Goal: Information Seeking & Learning: Learn about a topic

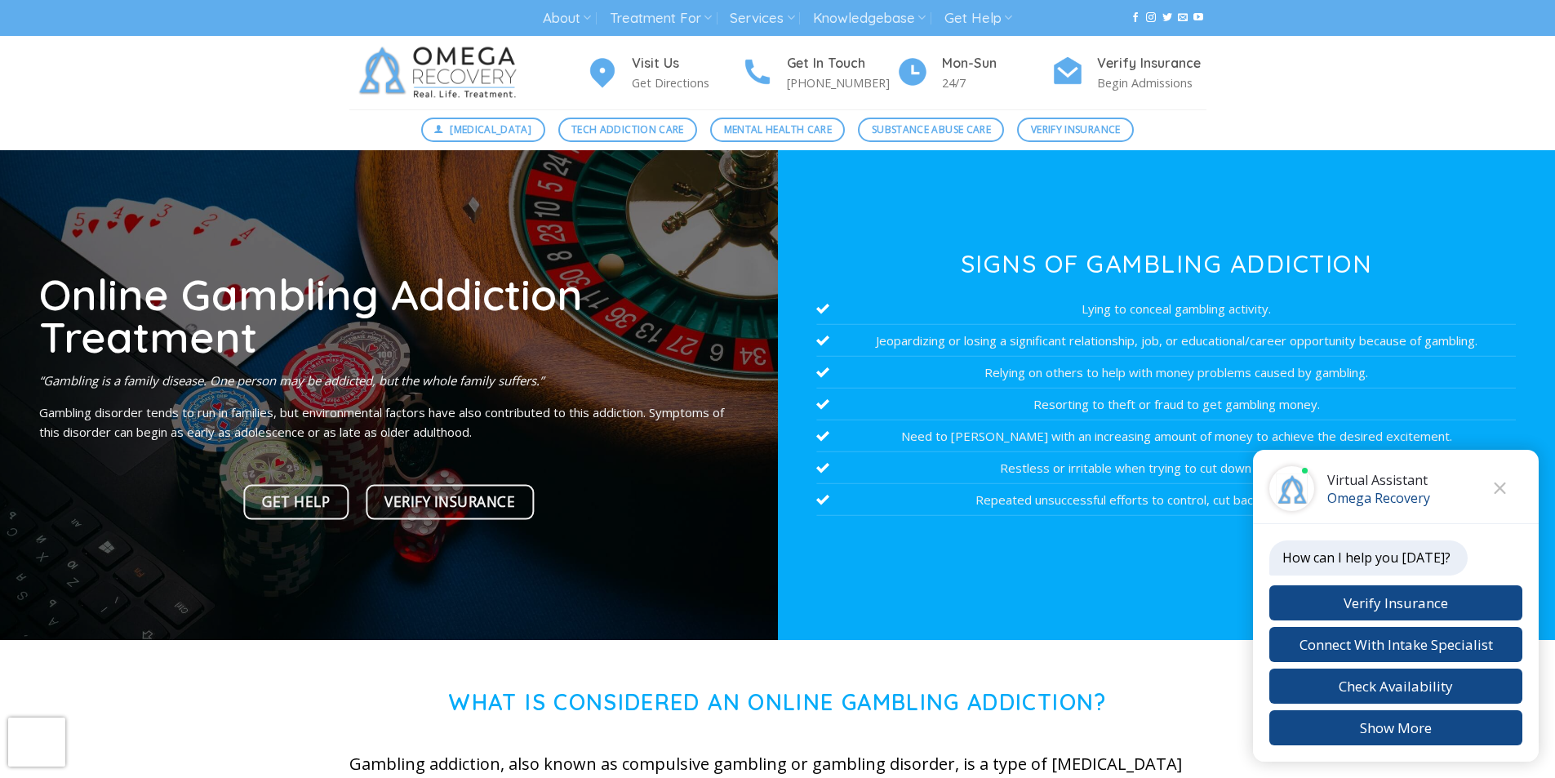
click at [1501, 483] on button "Close chat" at bounding box center [1499, 488] width 45 height 45
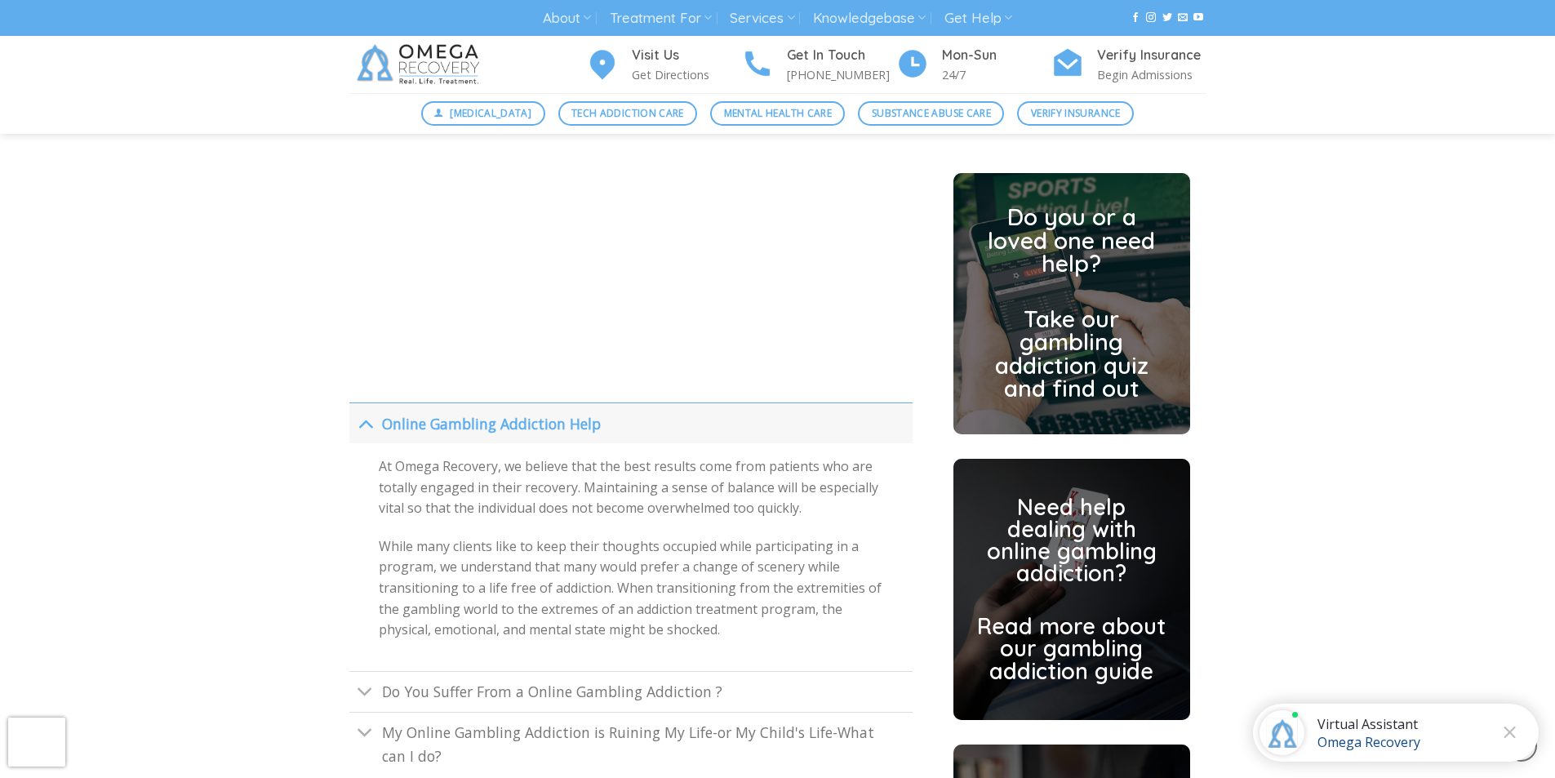
scroll to position [3347, 0]
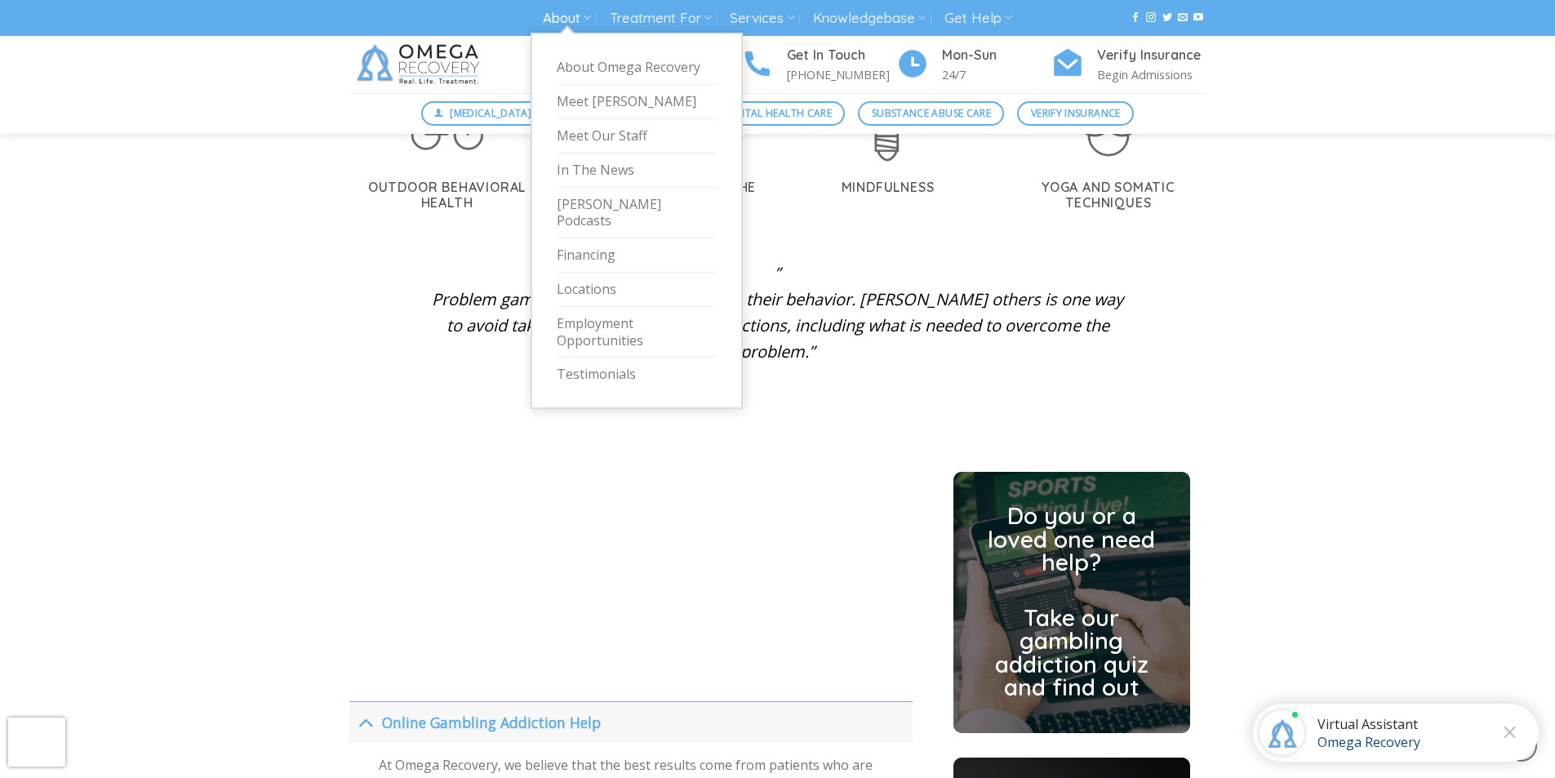
click at [553, 24] on link "About" at bounding box center [567, 18] width 48 height 30
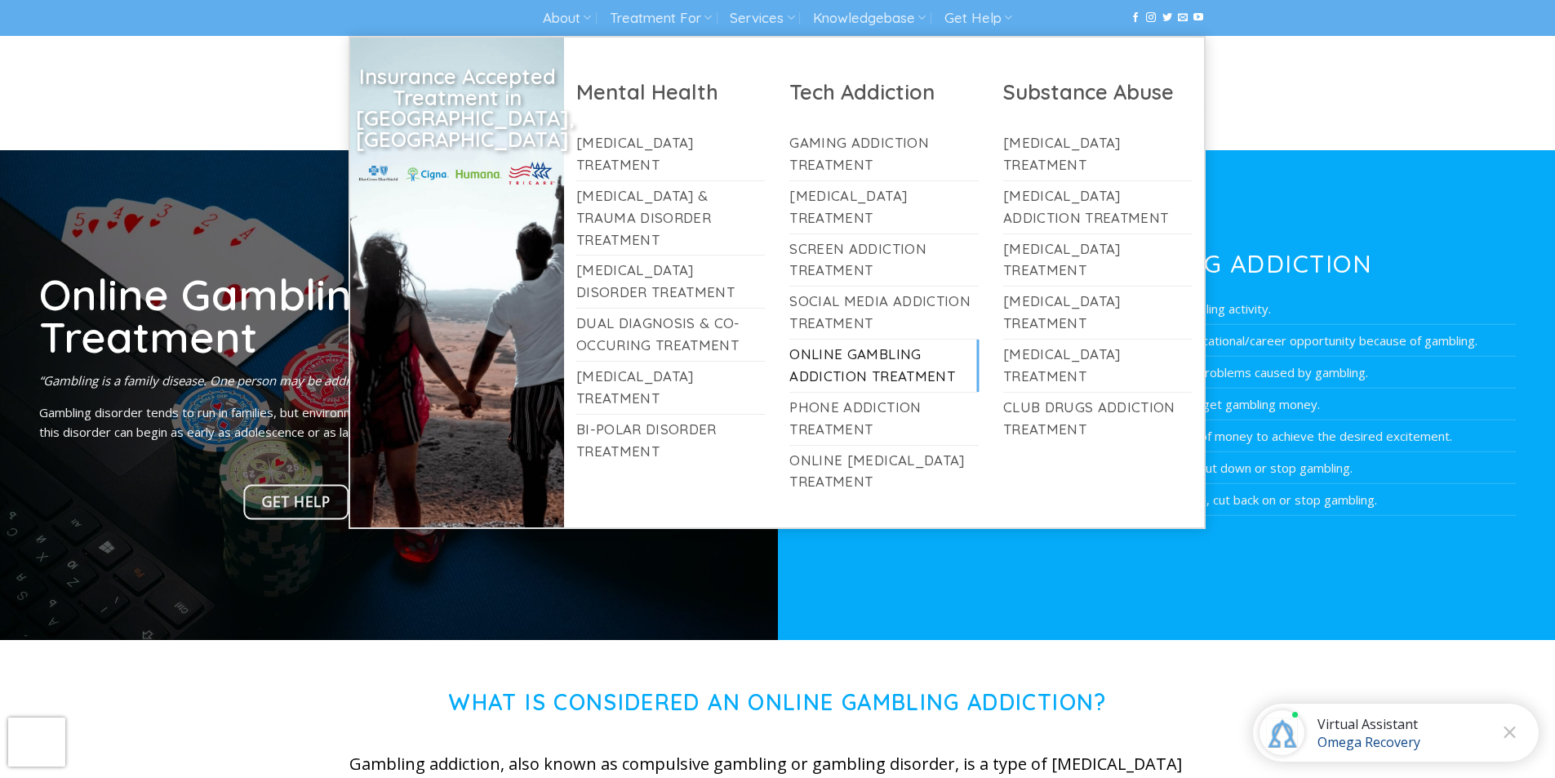
click at [859, 368] on link "Online Gambling Addiction Treatment" at bounding box center [883, 366] width 189 height 52
click at [660, 25] on link "Treatment For" at bounding box center [661, 18] width 102 height 30
click at [855, 362] on link "Online Gambling Addiction Treatment" at bounding box center [883, 366] width 189 height 52
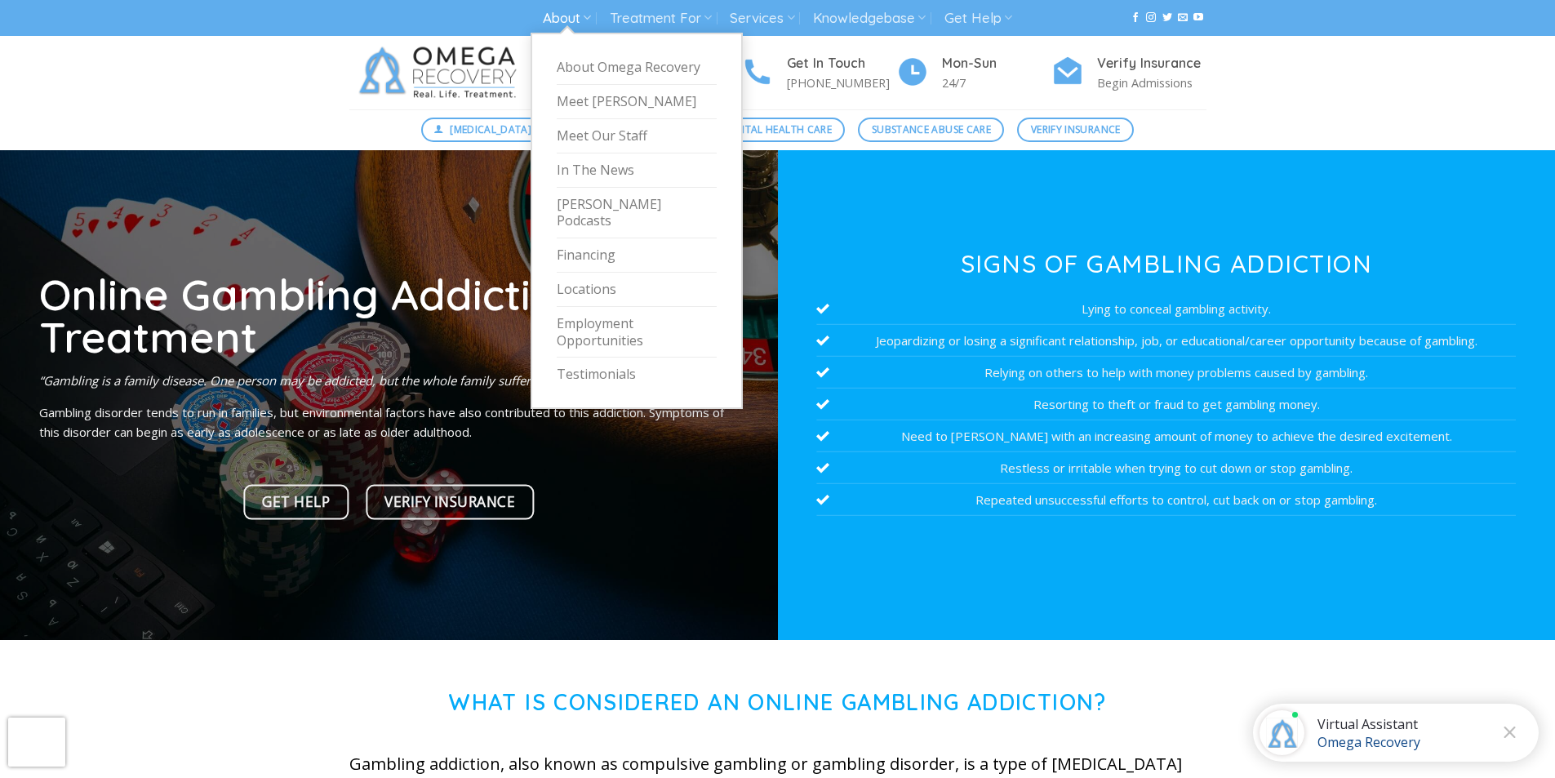
click at [555, 17] on link "About" at bounding box center [567, 18] width 48 height 30
click at [587, 238] on link "Financing" at bounding box center [637, 255] width 160 height 34
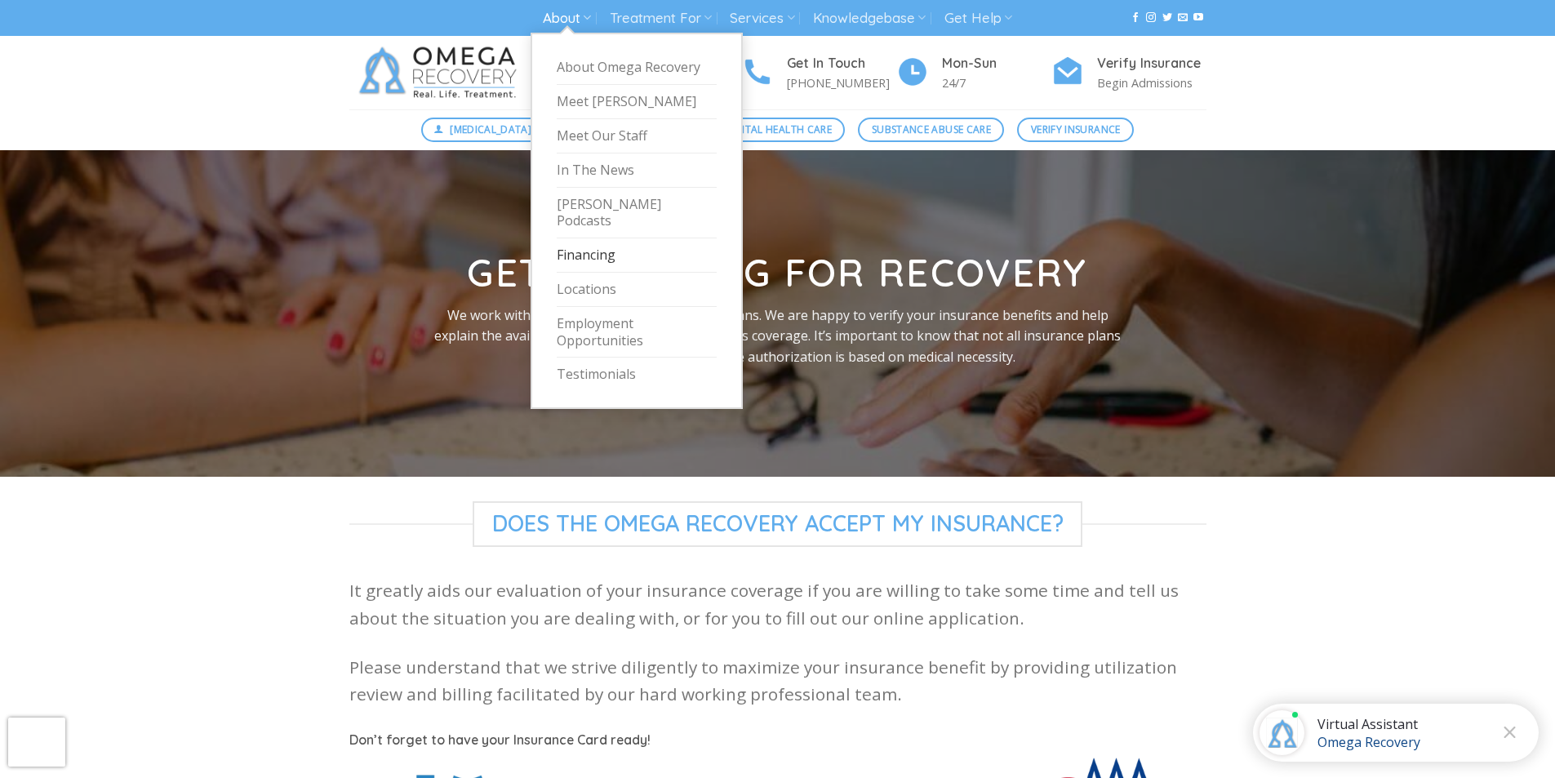
click at [553, 12] on link "About" at bounding box center [567, 18] width 48 height 30
click at [570, 358] on link "Testimonials" at bounding box center [637, 374] width 160 height 33
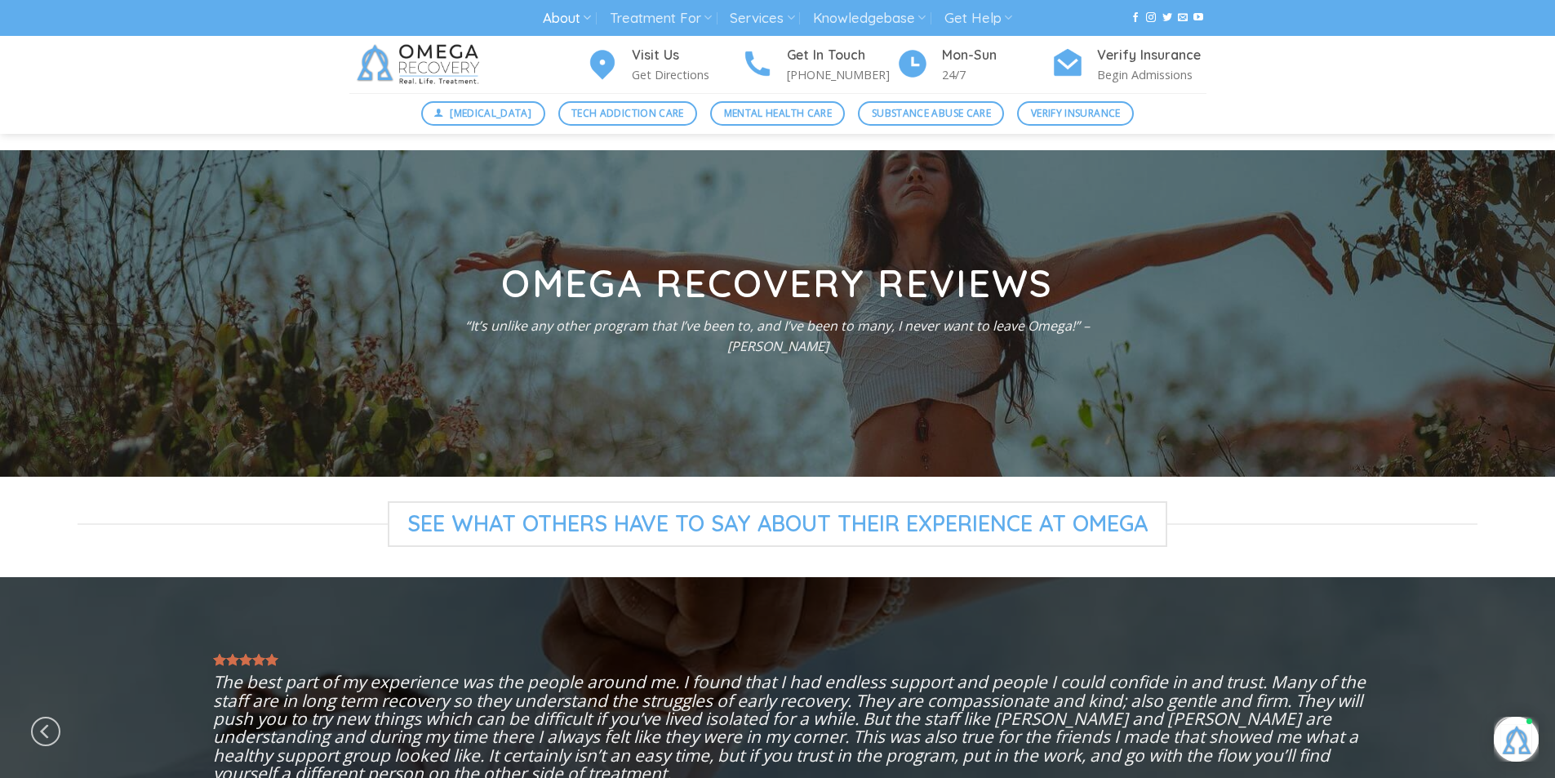
scroll to position [327, 0]
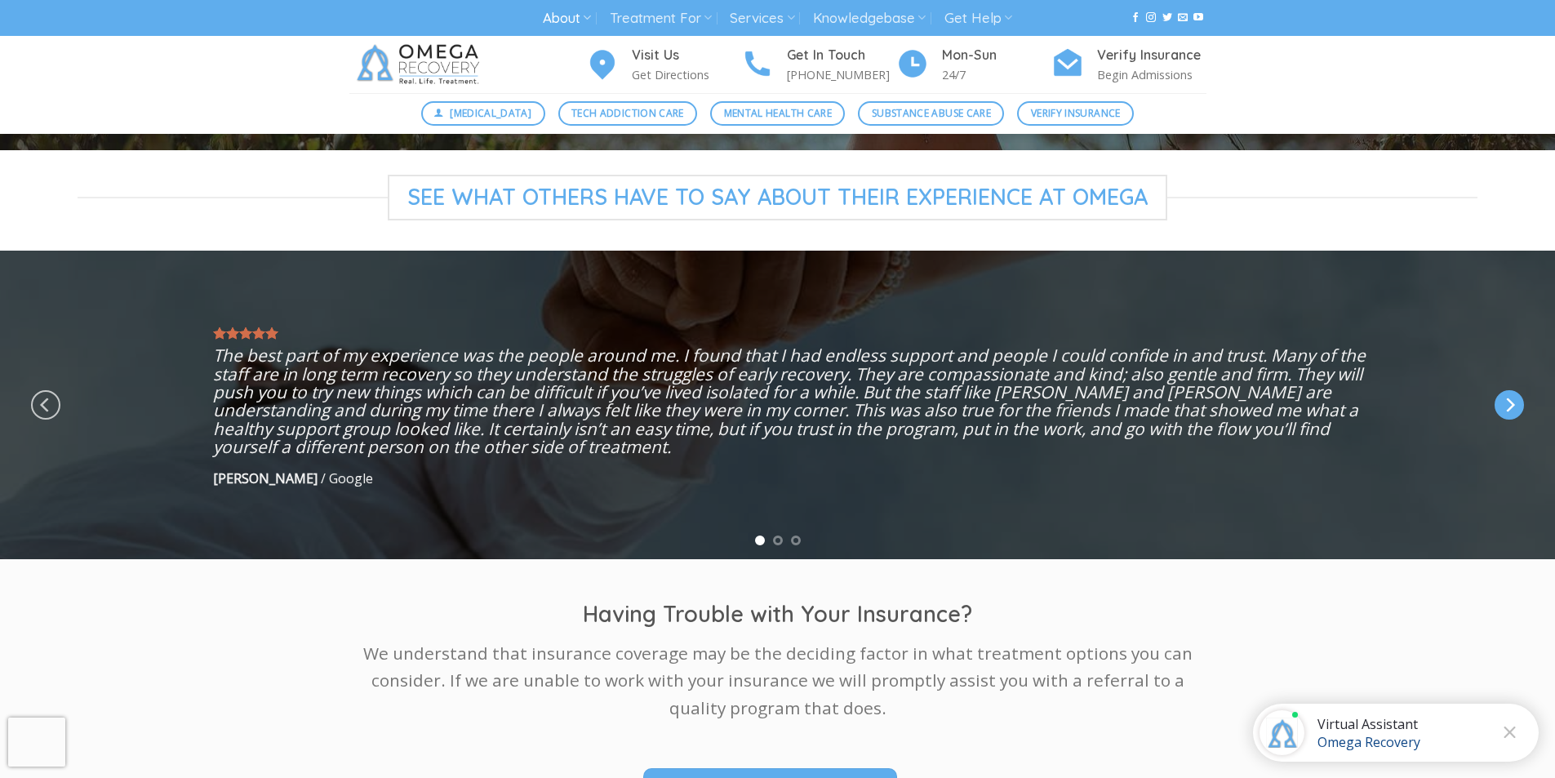
click at [1498, 399] on icon "Next" at bounding box center [1509, 404] width 29 height 29
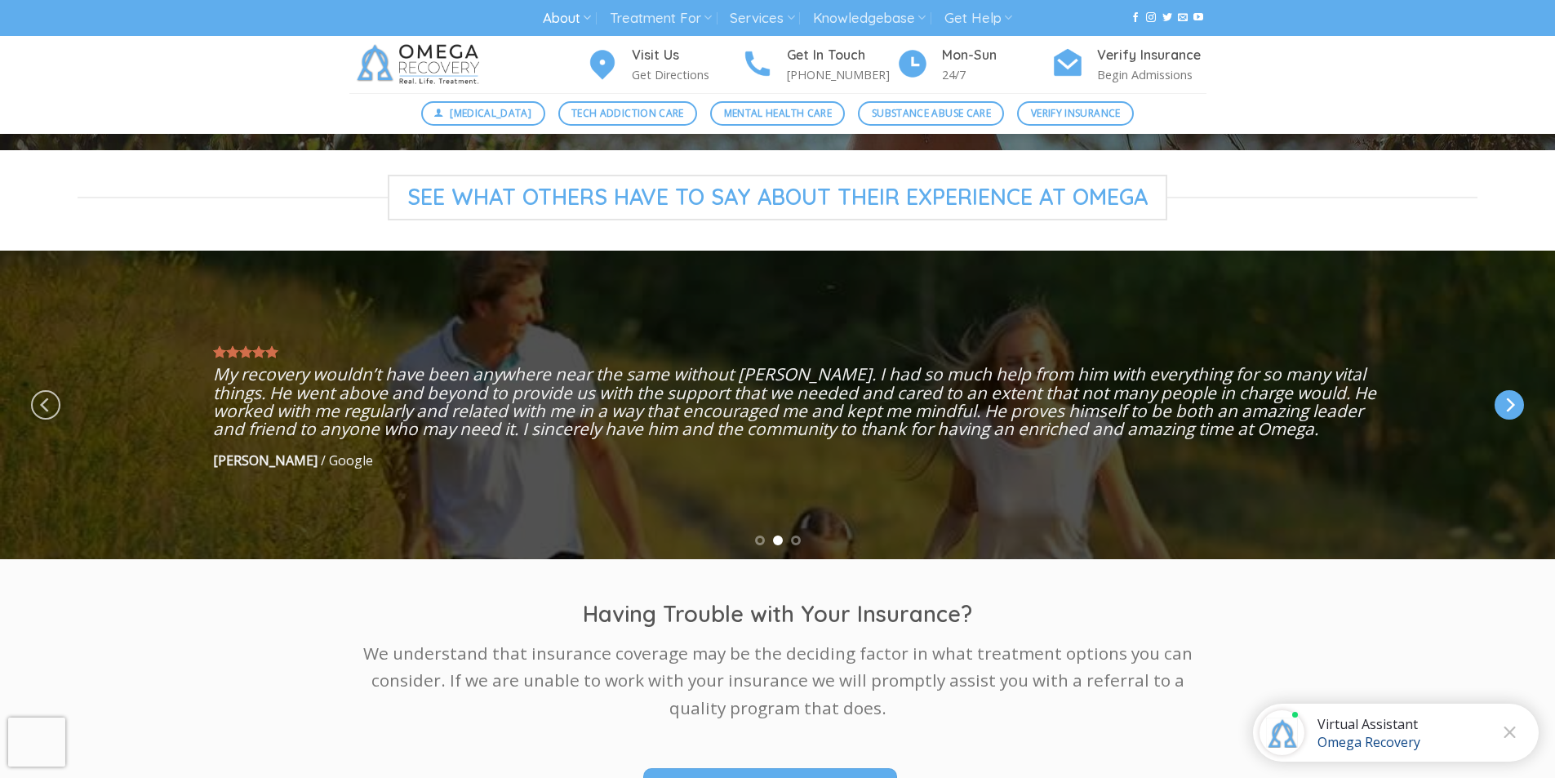
click at [1496, 399] on icon "Next" at bounding box center [1509, 404] width 29 height 29
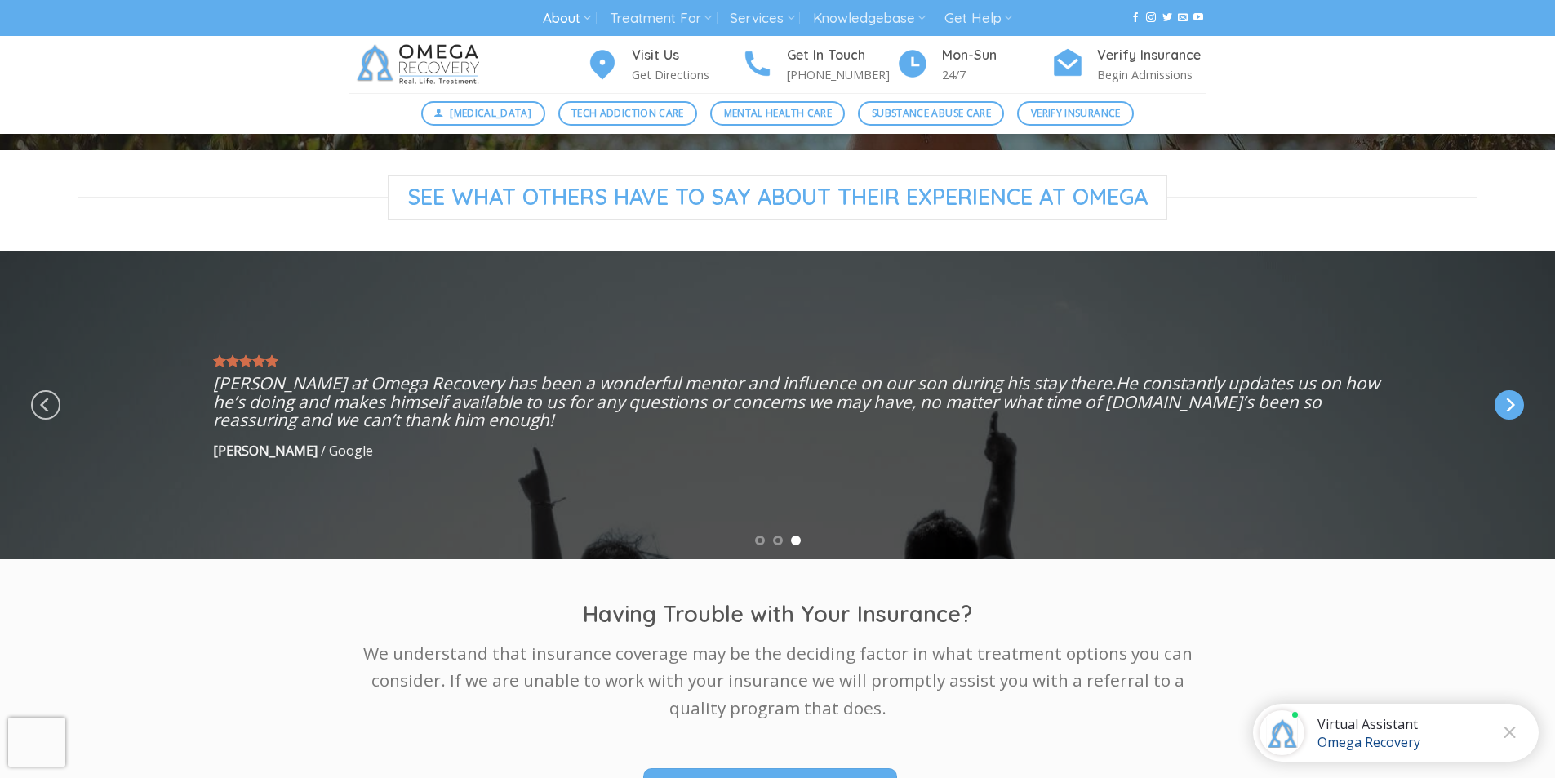
click at [1495, 399] on icon "Next" at bounding box center [1509, 404] width 29 height 29
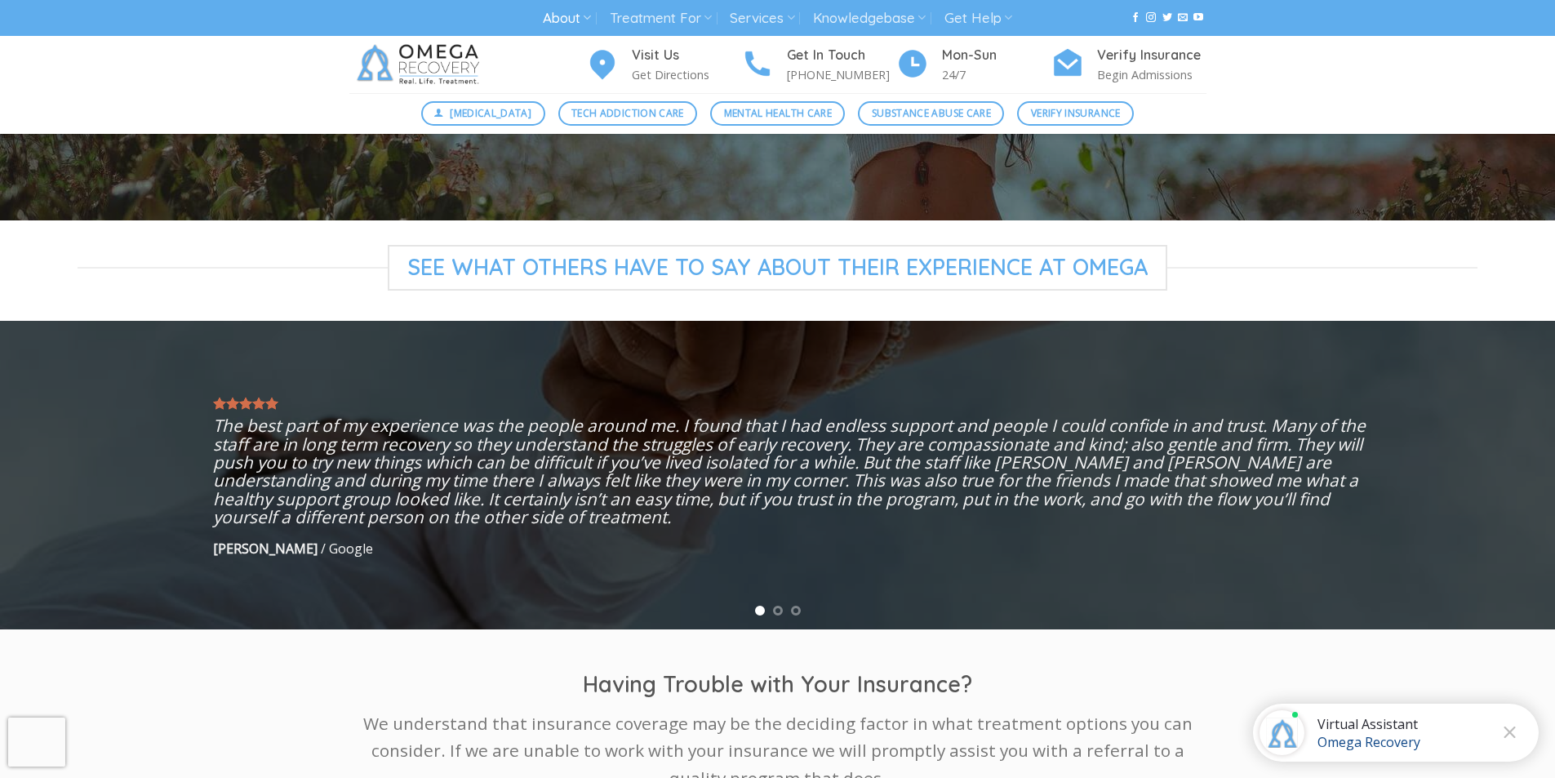
scroll to position [0, 0]
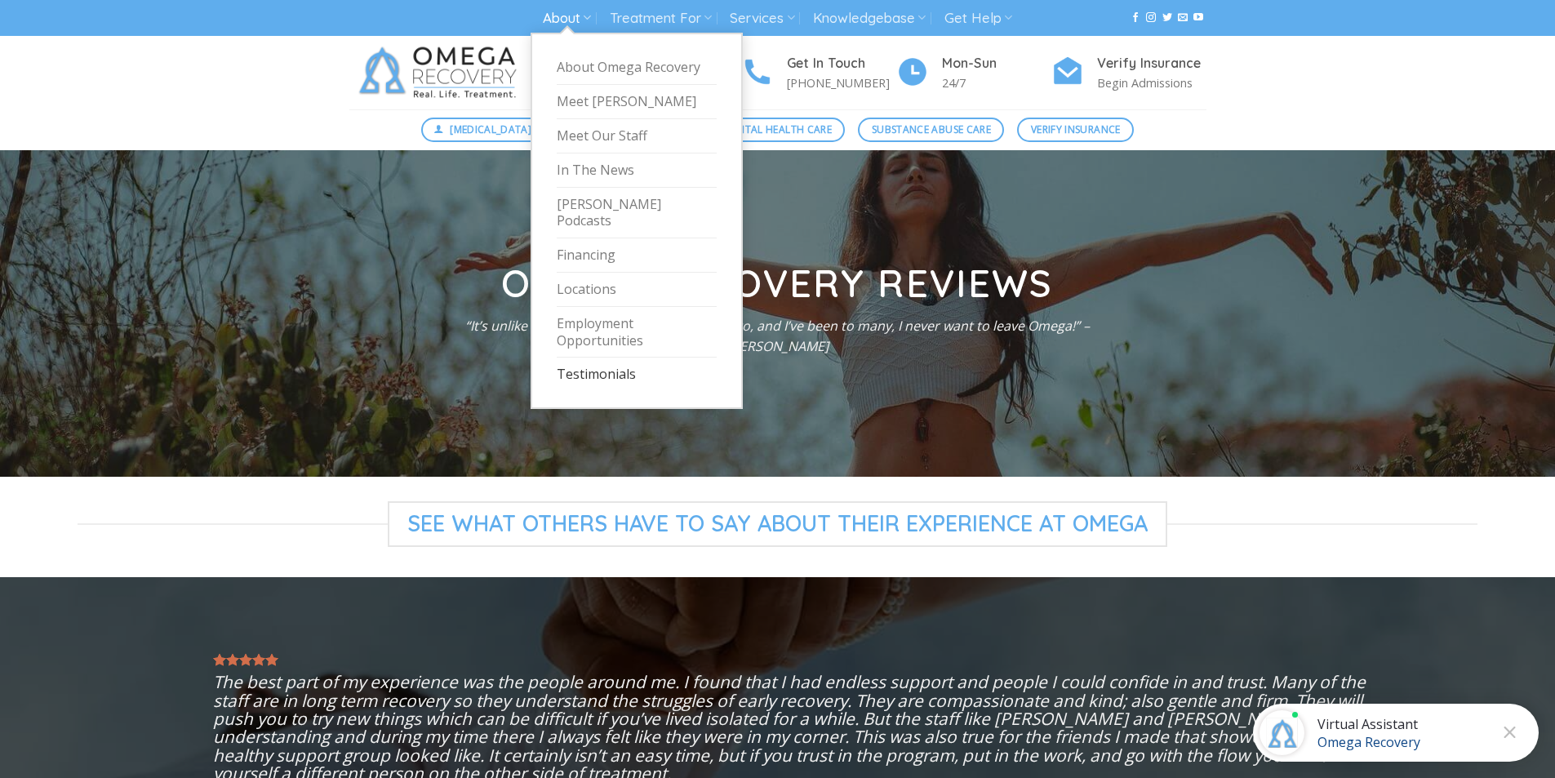
click at [571, 25] on link "About" at bounding box center [567, 18] width 48 height 30
click at [603, 140] on link "Meet Our Staff" at bounding box center [637, 136] width 160 height 34
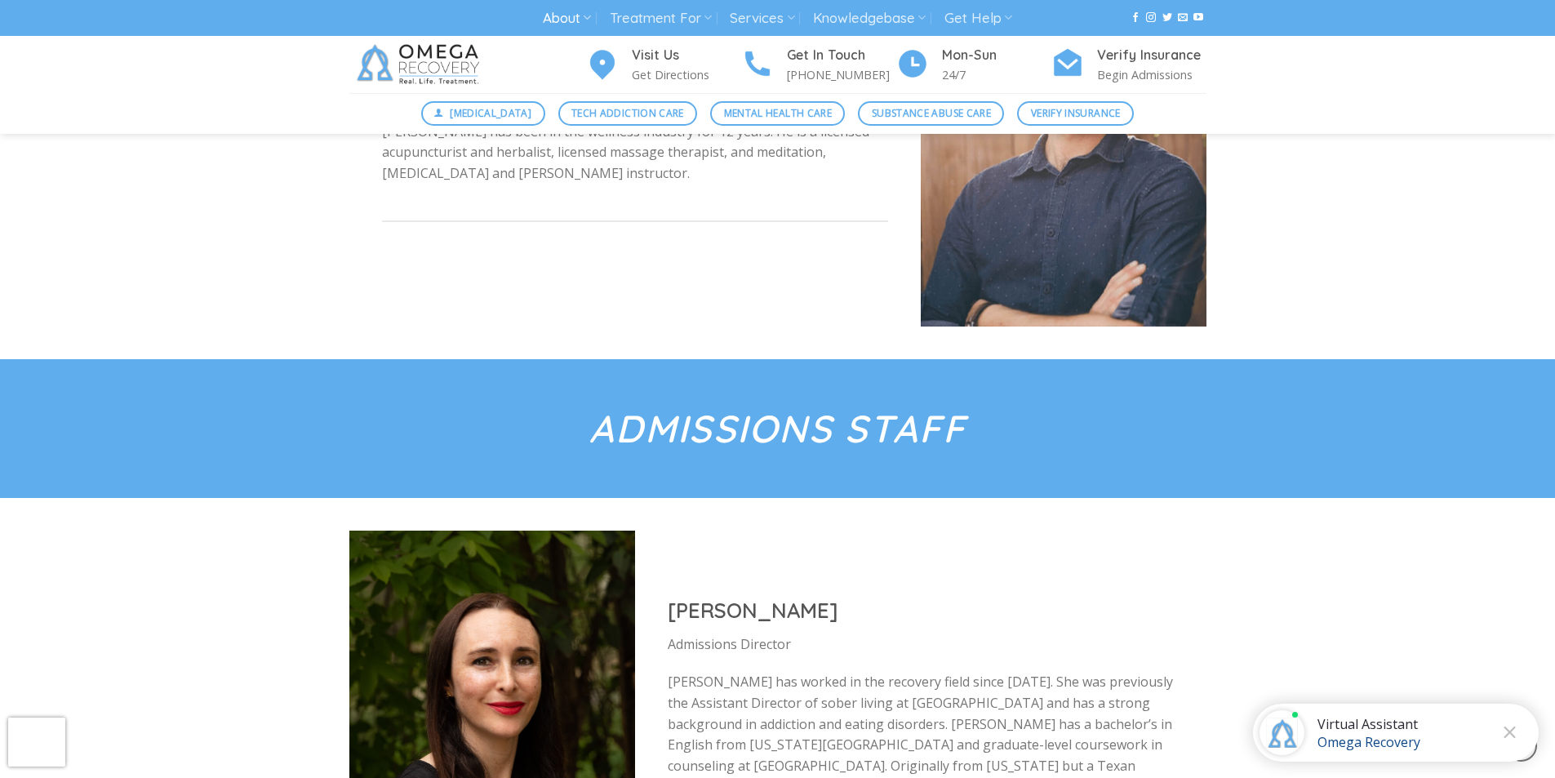
scroll to position [5669, 0]
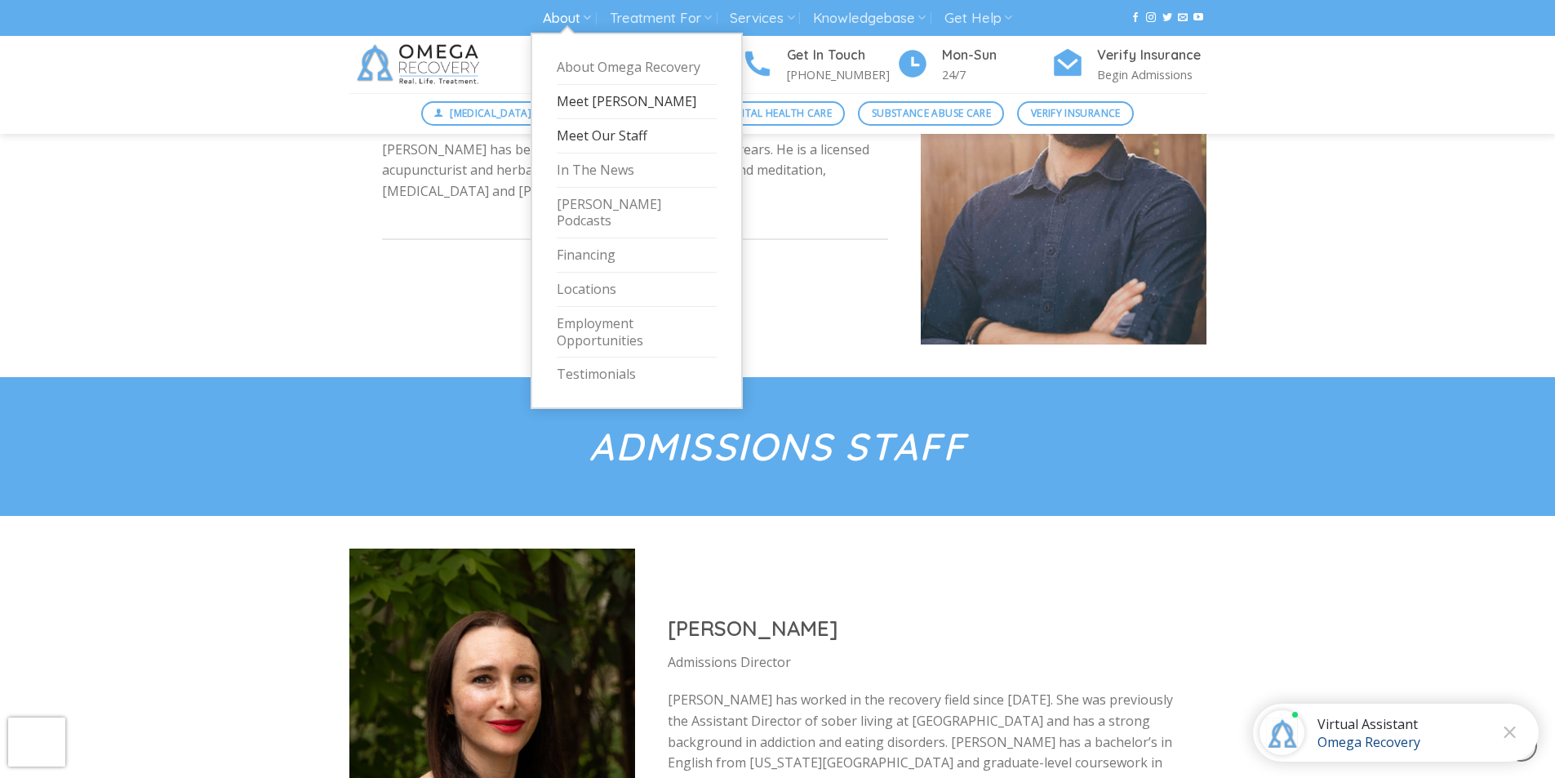
click at [606, 104] on link "Meet [PERSON_NAME]" at bounding box center [637, 102] width 160 height 34
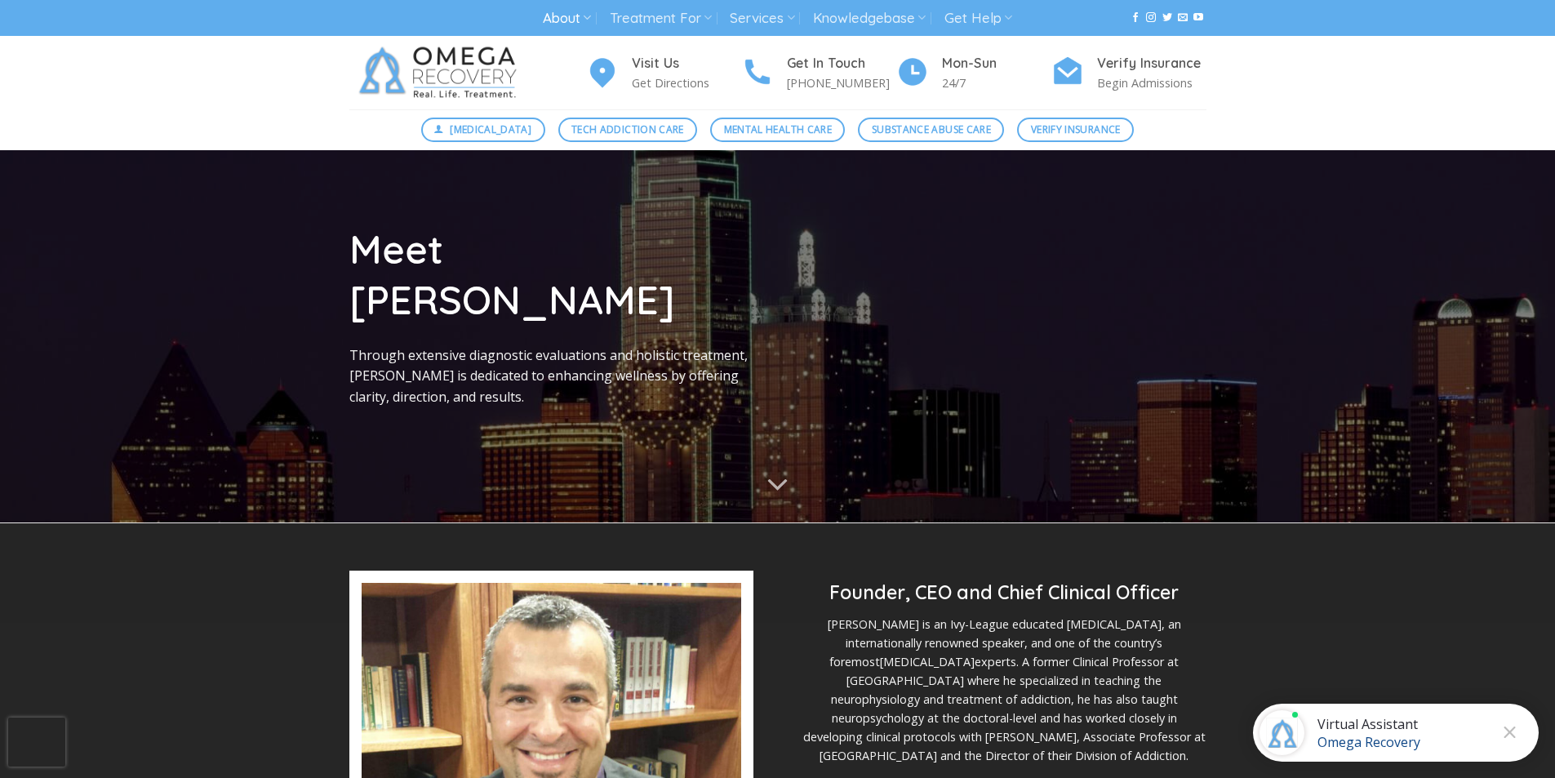
click at [170, 218] on div at bounding box center [777, 336] width 1555 height 372
click at [472, 122] on span "[MEDICAL_DATA]" at bounding box center [491, 130] width 82 height 16
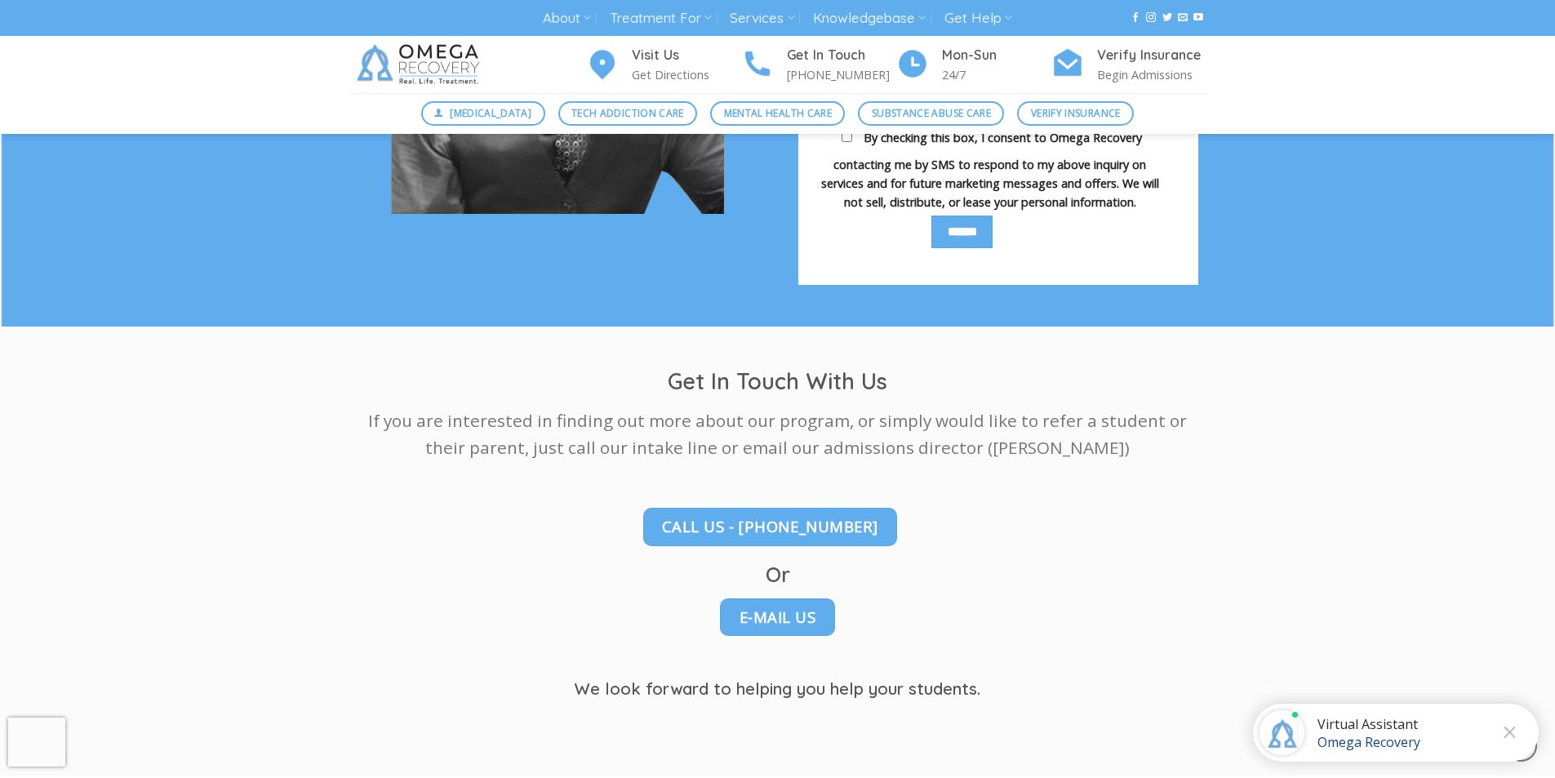
scroll to position [2857, 0]
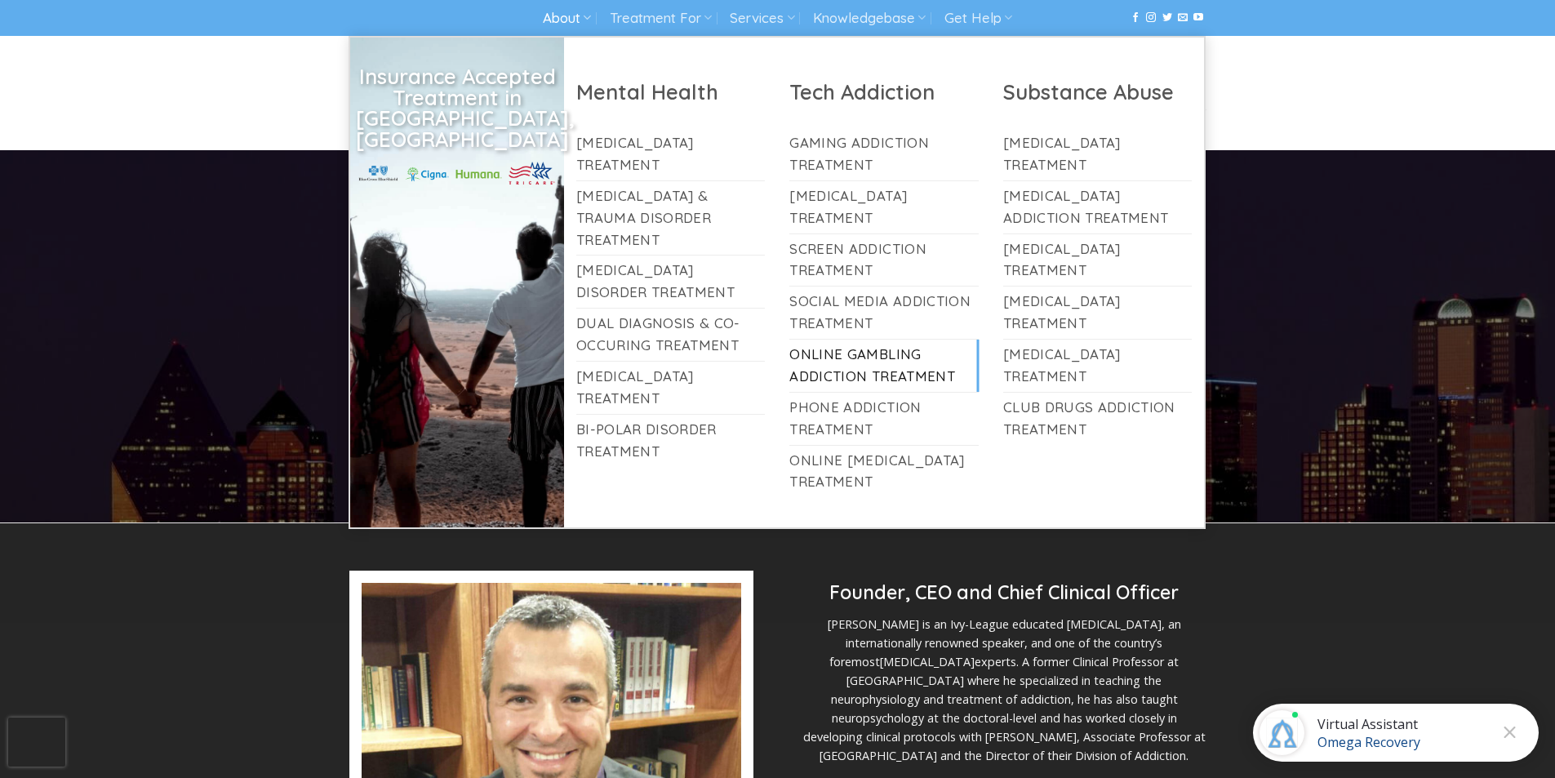
click at [823, 356] on link "Online Gambling Addiction Treatment" at bounding box center [883, 366] width 189 height 52
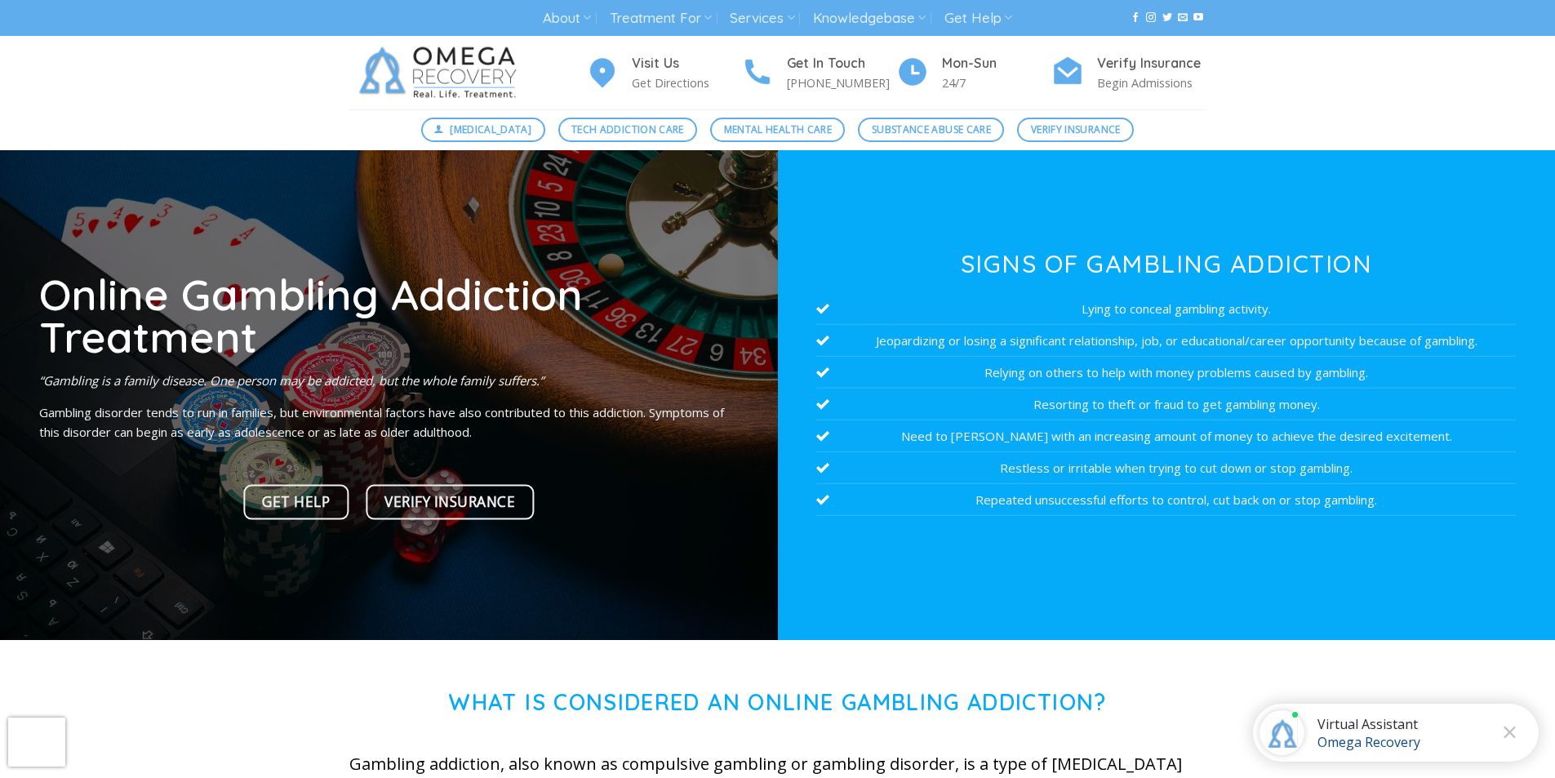
click at [1372, 64] on div "Visit Us Get Directions Get In Touch (512) 601-5407 Mon-Sun 24/7 Verify Insuran…" at bounding box center [777, 72] width 1555 height 73
